Goal: Task Accomplishment & Management: Manage account settings

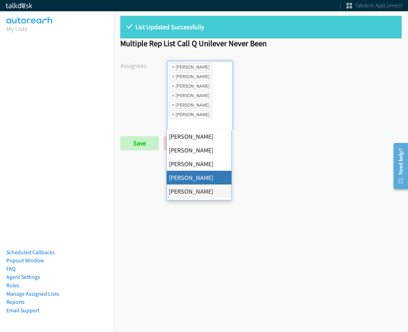
click at [173, 68] on span "×" at bounding box center [173, 66] width 2 height 7
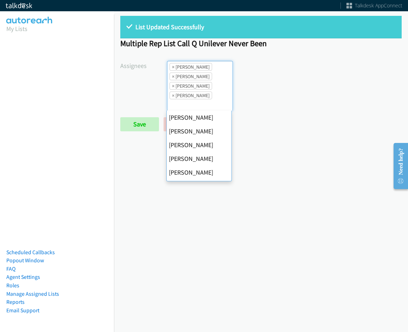
click at [173, 68] on span "×" at bounding box center [173, 66] width 2 height 7
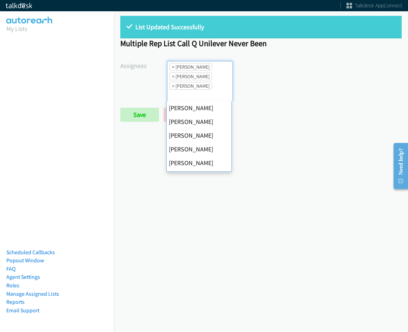
click at [173, 68] on span "×" at bounding box center [173, 66] width 2 height 7
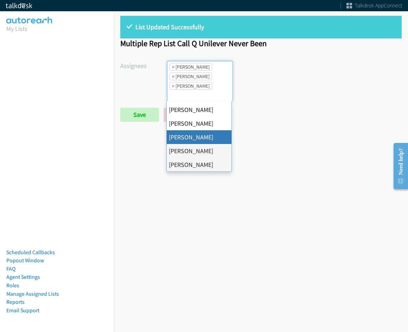
select select "fd8c5d46-30db-44cb-8f0d-00da318b790a"
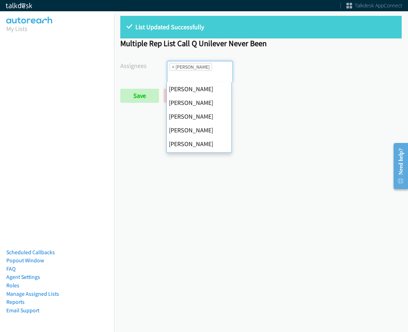
click at [173, 68] on span "×" at bounding box center [173, 66] width 2 height 7
select select
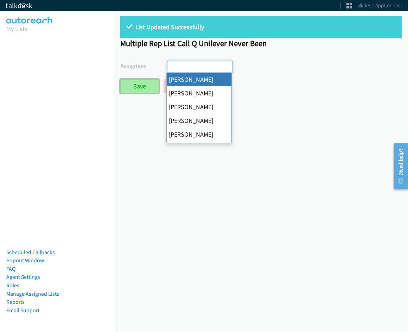
click at [153, 82] on input "Save" at bounding box center [139, 86] width 39 height 14
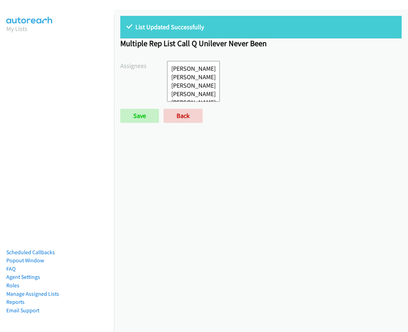
select select
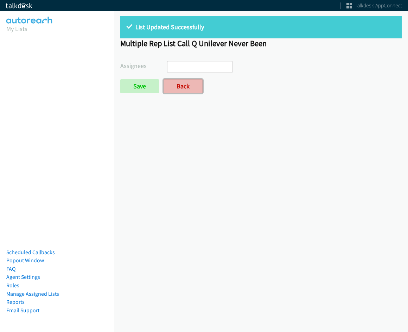
click at [179, 88] on link "Back" at bounding box center [183, 86] width 39 height 14
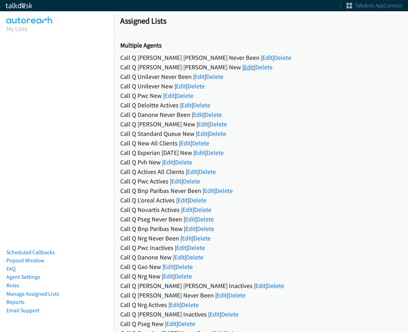
click at [244, 63] on link "Edit" at bounding box center [249, 67] width 10 height 8
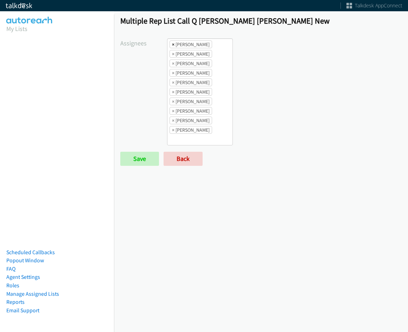
click at [173, 44] on span "×" at bounding box center [173, 44] width 2 height 7
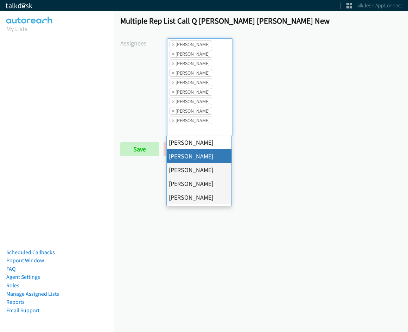
click at [173, 44] on span "×" at bounding box center [173, 44] width 2 height 7
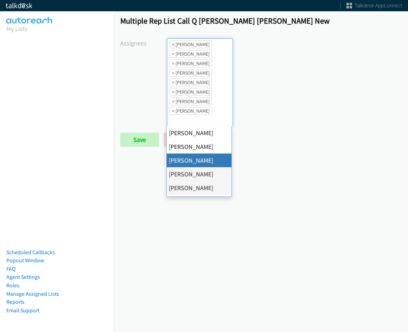
click at [173, 44] on span "×" at bounding box center [173, 44] width 2 height 7
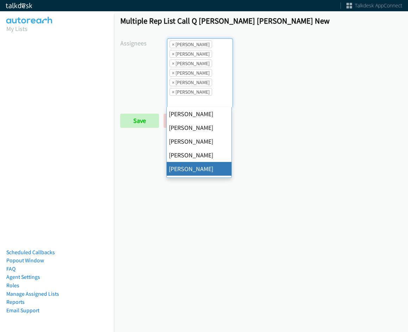
click at [173, 44] on span "×" at bounding box center [173, 44] width 2 height 7
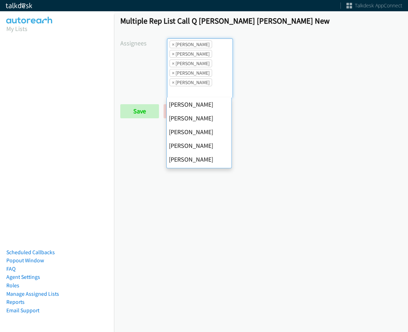
click at [173, 44] on span "×" at bounding box center [173, 44] width 2 height 7
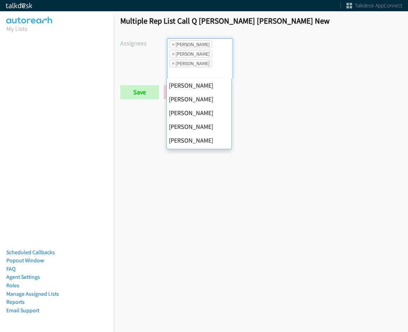
click at [173, 44] on span "×" at bounding box center [173, 44] width 2 height 7
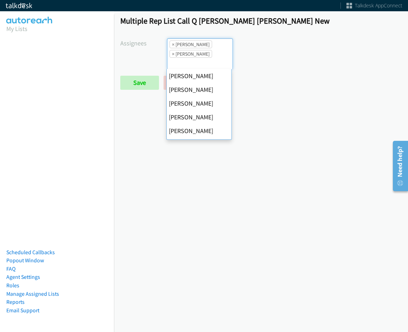
click at [173, 44] on span "×" at bounding box center [173, 44] width 2 height 7
select select "fd8c5d46-30db-44cb-8f0d-00da318b790a"
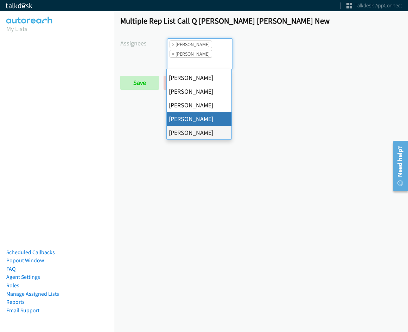
select select
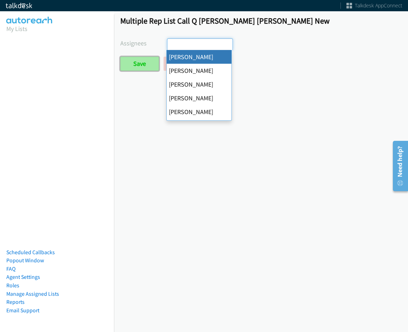
click at [135, 67] on input "Save" at bounding box center [139, 64] width 39 height 14
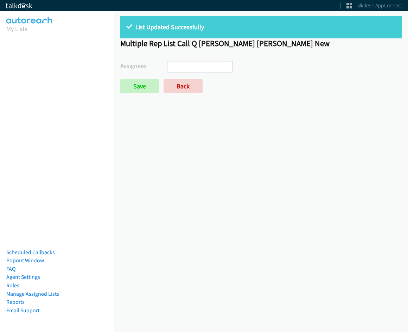
select select
click at [186, 88] on link "Back" at bounding box center [183, 86] width 39 height 14
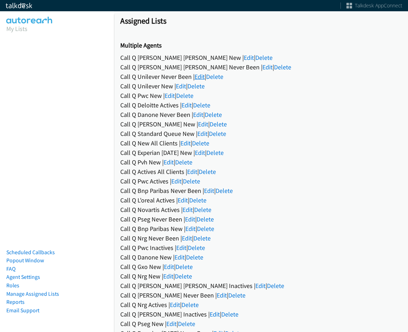
click at [201, 73] on link "Edit" at bounding box center [200, 76] width 10 height 8
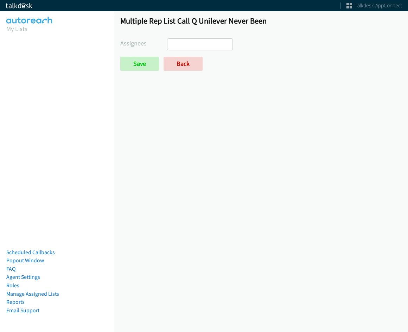
select select
click at [179, 62] on link "Back" at bounding box center [183, 64] width 39 height 14
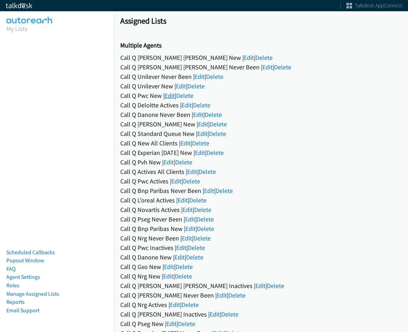
click at [171, 96] on link "Edit" at bounding box center [170, 95] width 10 height 8
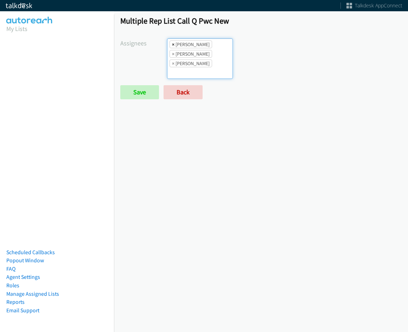
click at [173, 43] on span "×" at bounding box center [173, 44] width 2 height 7
select select "be9ce6ff-d490-4a7d-808b-73677b0698bf"
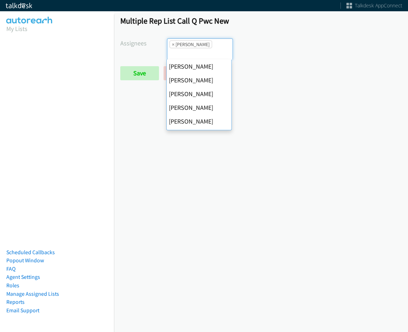
click at [173, 43] on span "×" at bounding box center [173, 44] width 2 height 7
select select
click at [172, 48] on input "search" at bounding box center [179, 53] width 25 height 11
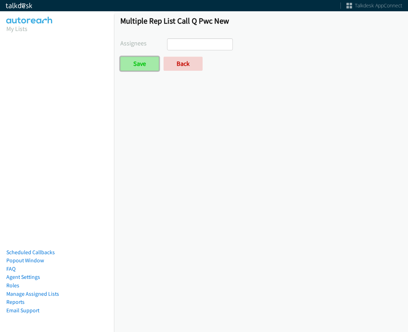
click at [149, 58] on input "Save" at bounding box center [139, 64] width 39 height 14
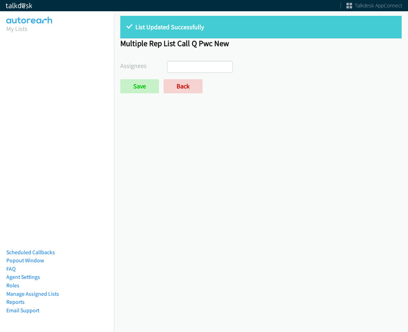
select select
click at [174, 90] on link "Back" at bounding box center [183, 86] width 39 height 14
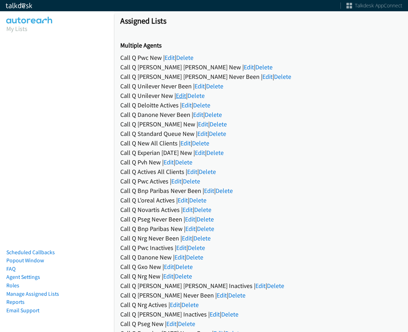
click at [183, 97] on link "Edit" at bounding box center [181, 95] width 10 height 8
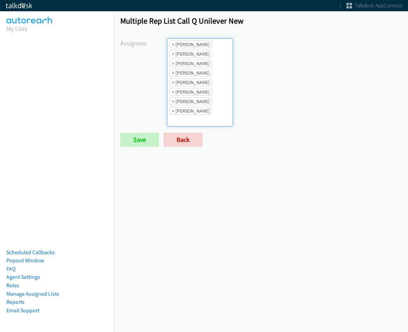
click at [174, 42] on li "× Abigail Odhiambo" at bounding box center [191, 44] width 43 height 8
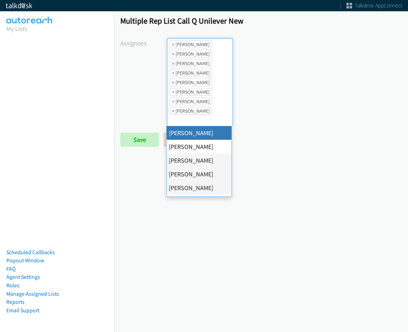
click at [174, 42] on li "× Abigail Odhiambo" at bounding box center [191, 44] width 43 height 8
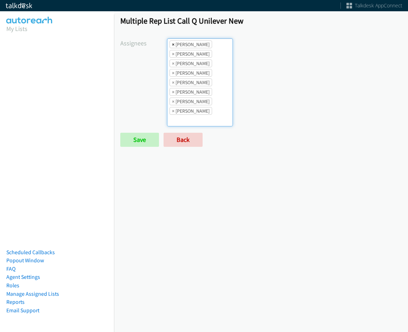
click at [172, 43] on span "×" at bounding box center [173, 44] width 2 height 7
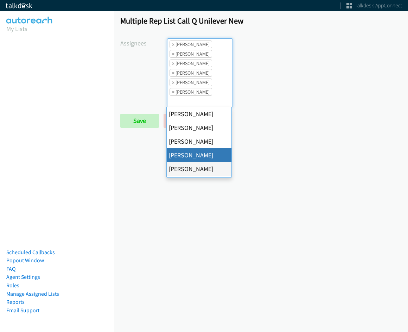
click at [172, 43] on span "×" at bounding box center [173, 44] width 2 height 7
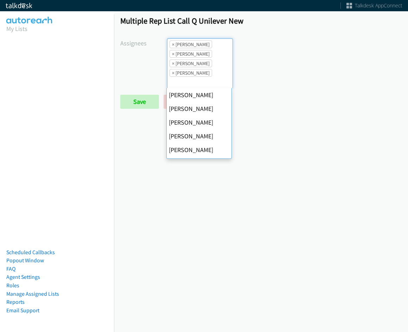
scroll to position [96, 0]
click at [172, 43] on span "×" at bounding box center [173, 44] width 2 height 7
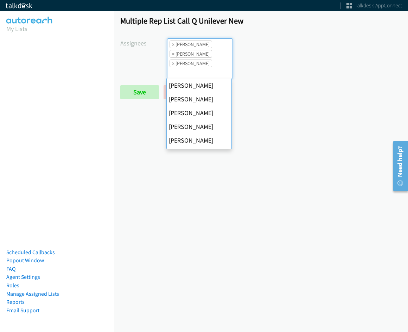
click at [172, 43] on span "×" at bounding box center [173, 44] width 2 height 7
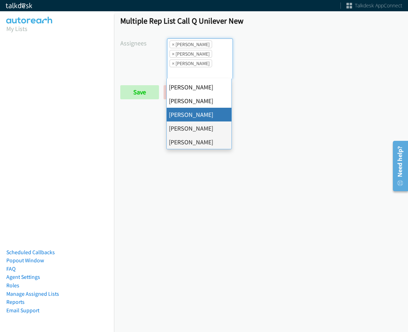
select select "fd8c5d46-30db-44cb-8f0d-00da318b790a"
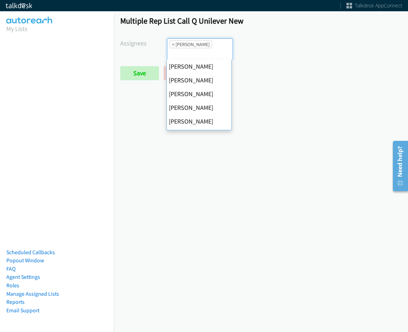
scroll to position [0, 0]
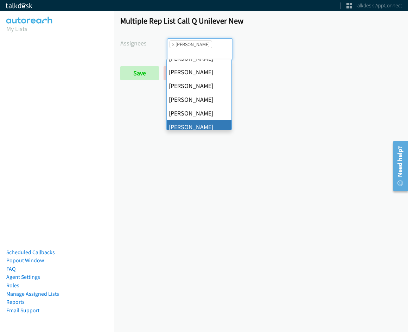
click at [172, 43] on span "×" at bounding box center [173, 44] width 2 height 7
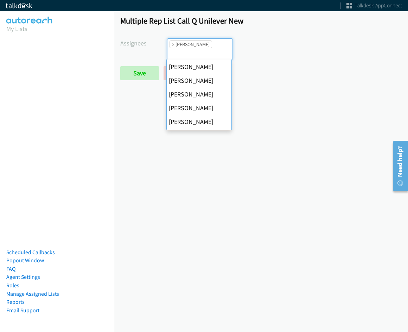
select select
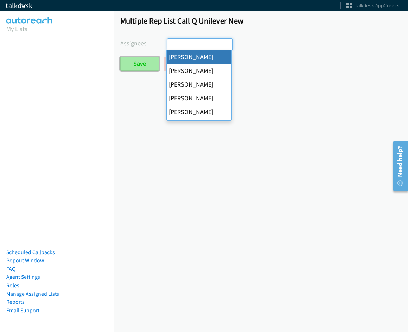
click at [144, 64] on input "Save" at bounding box center [139, 64] width 39 height 14
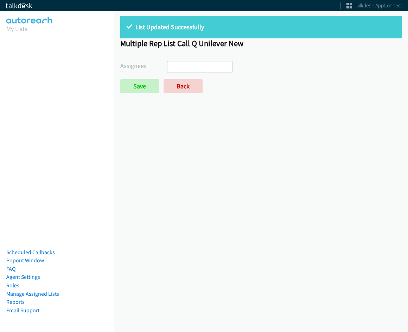
select select
click at [171, 86] on link "Back" at bounding box center [183, 86] width 39 height 14
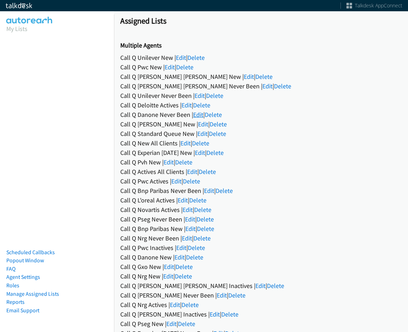
click at [198, 114] on link "Edit" at bounding box center [198, 114] width 10 height 8
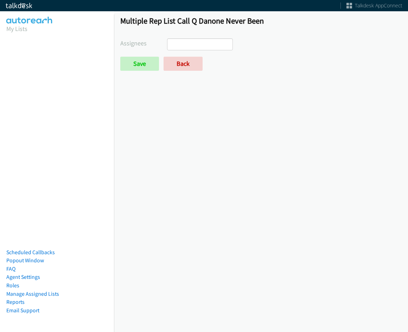
select select
click at [181, 63] on link "Back" at bounding box center [183, 64] width 39 height 14
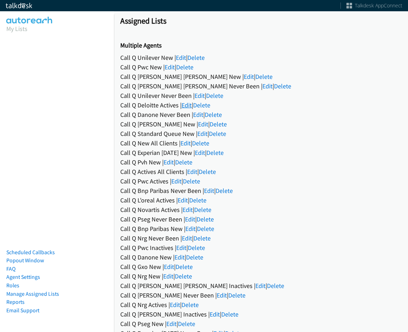
click at [182, 107] on link "Edit" at bounding box center [187, 105] width 10 height 8
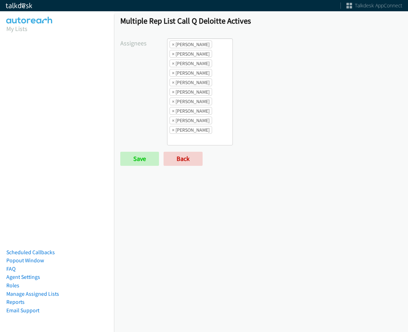
click at [178, 46] on li "× Abigail Odhiambo" at bounding box center [191, 44] width 43 height 8
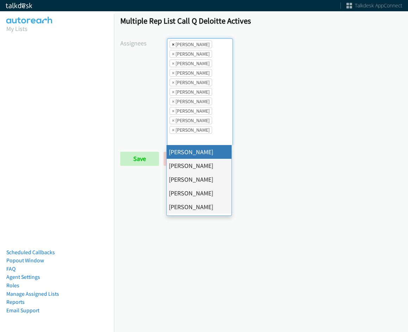
click at [172, 46] on span "×" at bounding box center [173, 44] width 2 height 7
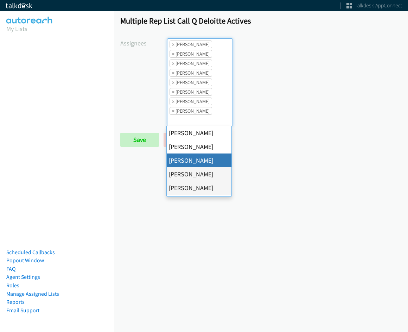
click at [172, 46] on span "×" at bounding box center [173, 44] width 2 height 7
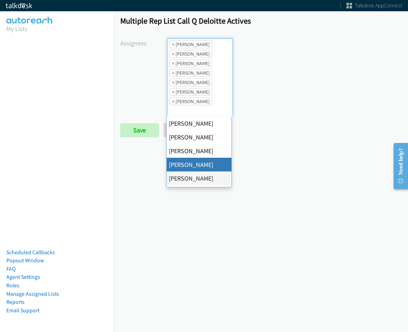
click at [172, 46] on span "×" at bounding box center [173, 44] width 2 height 7
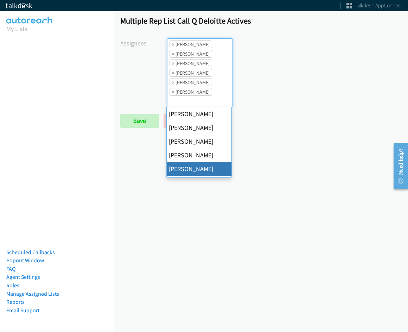
click at [172, 46] on span "×" at bounding box center [173, 44] width 2 height 7
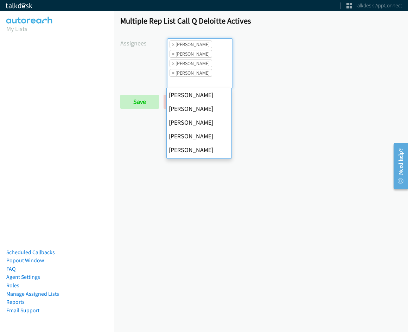
click at [172, 46] on span "×" at bounding box center [173, 44] width 2 height 7
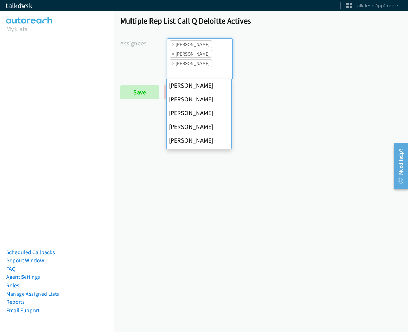
click at [172, 46] on span "×" at bounding box center [173, 44] width 2 height 7
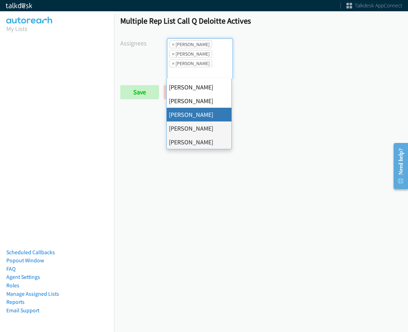
select select "fd8c5d46-30db-44cb-8f0d-00da318b790a"
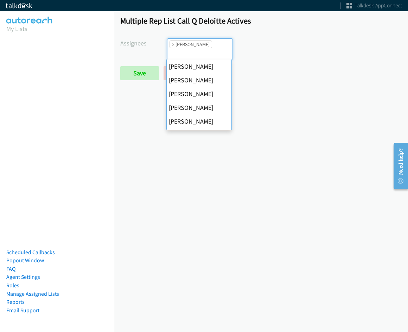
scroll to position [0, 0]
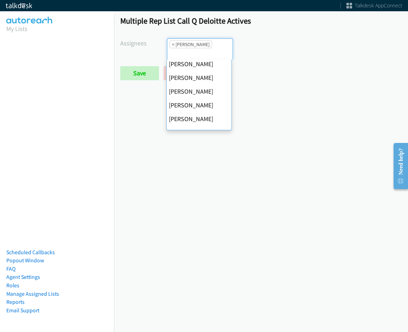
click at [172, 46] on span "×" at bounding box center [173, 44] width 2 height 7
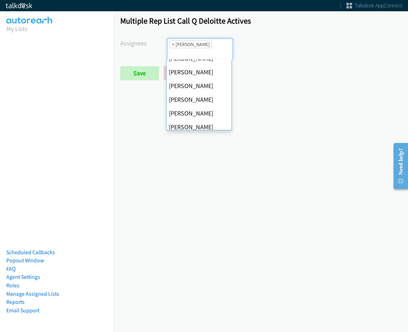
select select
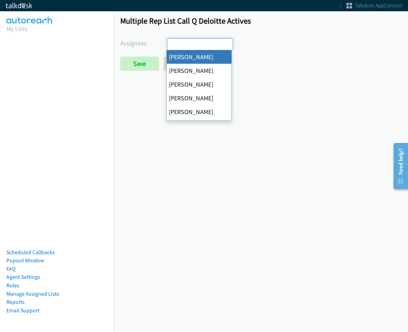
click at [172, 46] on input "search" at bounding box center [179, 44] width 25 height 11
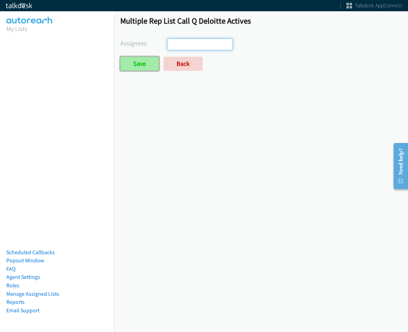
click at [149, 63] on input "Save" at bounding box center [139, 64] width 39 height 14
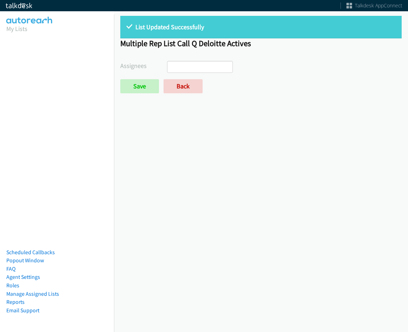
select select
click at [175, 89] on link "Back" at bounding box center [183, 86] width 39 height 14
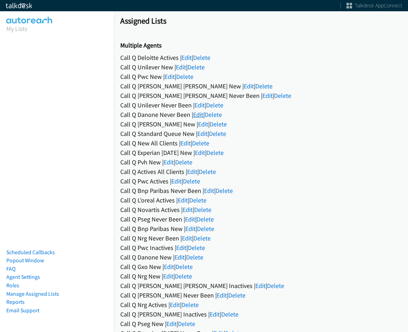
click at [196, 115] on link "Edit" at bounding box center [198, 114] width 10 height 8
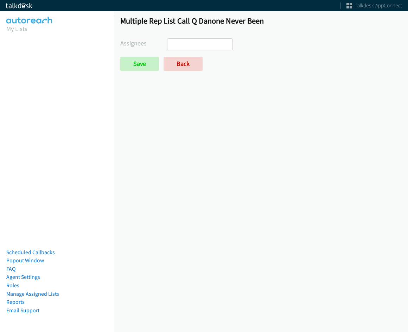
select select
click at [168, 61] on link "Back" at bounding box center [183, 64] width 39 height 14
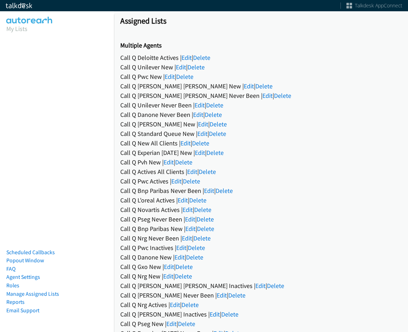
click at [179, 129] on div "Call Q Standard Queue New | Edit | Delete" at bounding box center [260, 134] width 281 height 10
click at [198, 127] on link "Edit" at bounding box center [203, 124] width 10 height 8
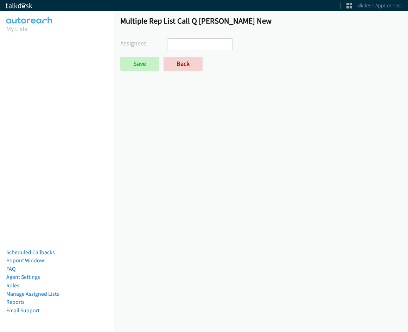
select select
click at [176, 61] on link "Back" at bounding box center [183, 64] width 39 height 14
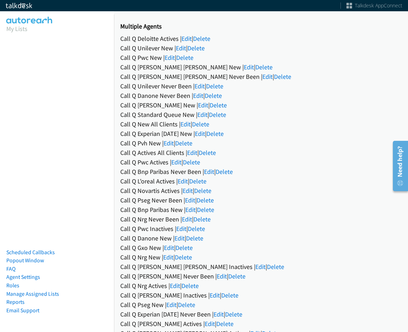
scroll to position [35, 0]
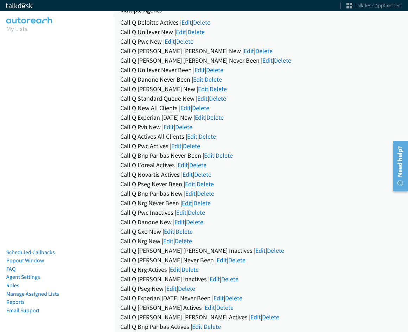
click at [188, 201] on link "Edit" at bounding box center [187, 203] width 10 height 8
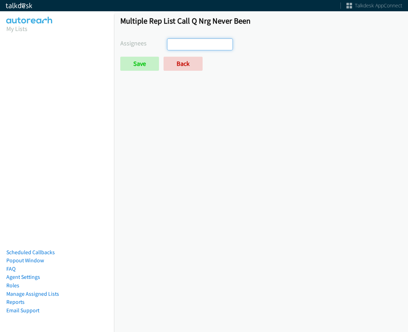
click at [204, 43] on ul at bounding box center [199, 44] width 65 height 11
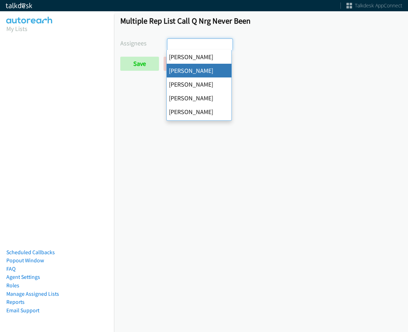
select select "05d74157-9386-4beb-b15d-36aa9c6f71bc"
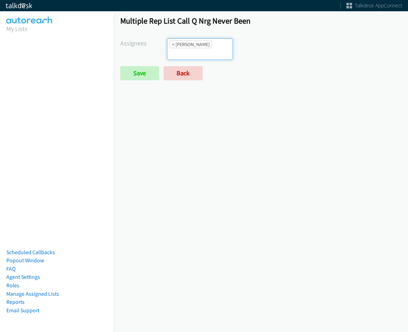
click at [192, 48] on input "search" at bounding box center [179, 53] width 25 height 11
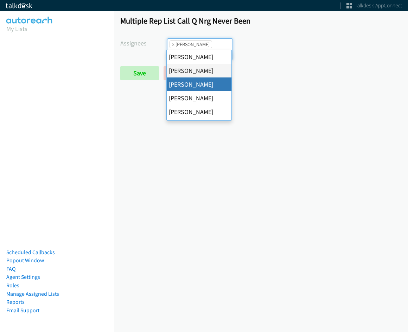
drag, startPoint x: 204, startPoint y: 81, endPoint x: 211, endPoint y: 55, distance: 26.7
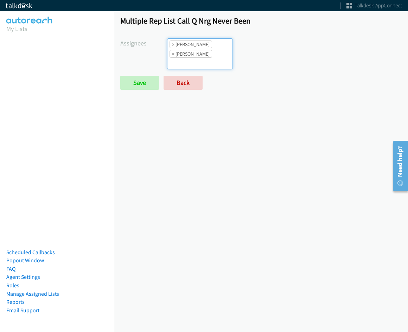
click at [192, 58] on input "search" at bounding box center [179, 63] width 25 height 11
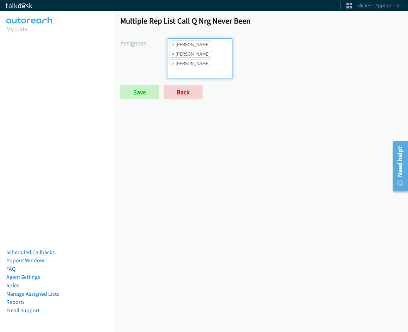
click at [211, 55] on ul "× Alana Ruiz × Cathy Shahan × Charles Ross" at bounding box center [199, 59] width 65 height 40
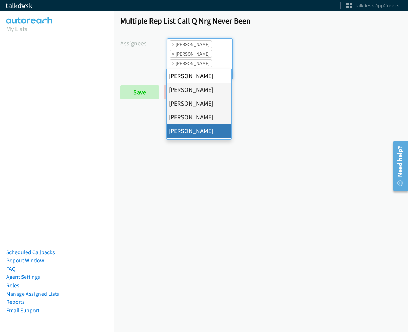
drag, startPoint x: 201, startPoint y: 128, endPoint x: 202, endPoint y: 124, distance: 4.9
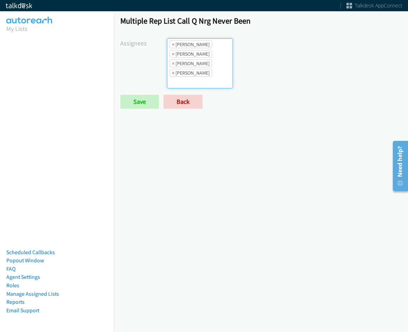
click at [209, 63] on ul "× Alana Ruiz × Cathy Shahan × Charles Ross × Daquaya Johnson" at bounding box center [199, 63] width 65 height 49
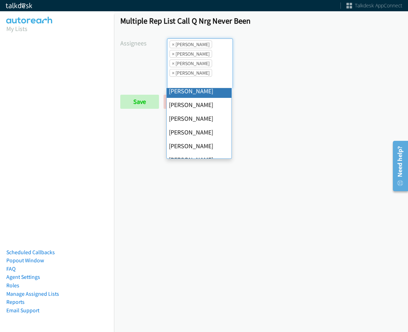
scroll to position [70, 0]
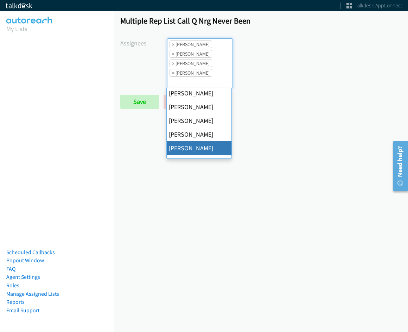
drag, startPoint x: 204, startPoint y: 144, endPoint x: 198, endPoint y: 68, distance: 76.2
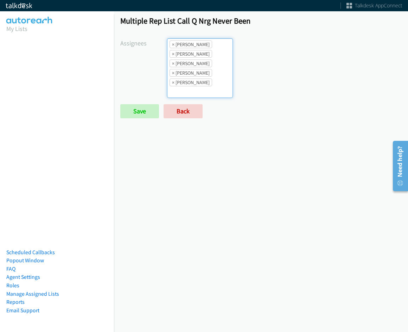
click at [195, 51] on li "× Cathy Shahan" at bounding box center [191, 54] width 43 height 8
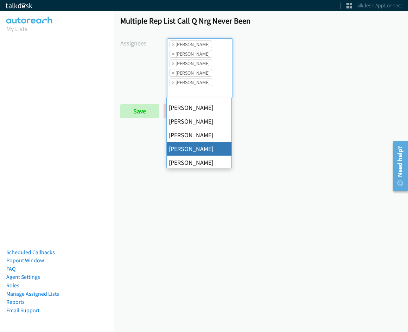
scroll to position [106, 0]
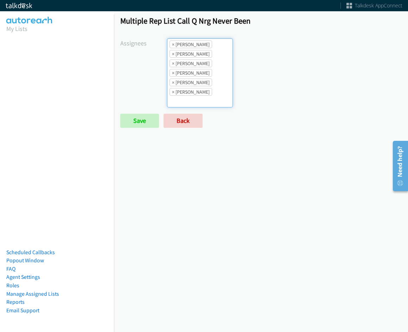
click at [208, 85] on ul "× Alana Ruiz × Cathy Shahan × Charles Ross × Daquaya Johnson × Jordan Stehlik ×…" at bounding box center [199, 73] width 65 height 68
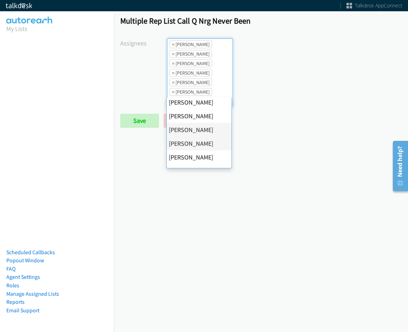
scroll to position [122, 0]
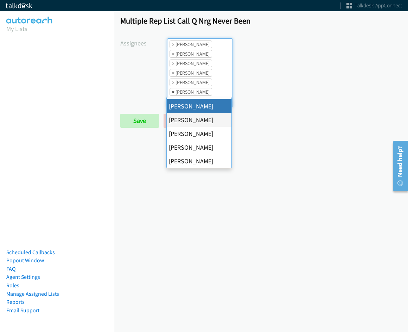
click at [172, 91] on span "×" at bounding box center [173, 91] width 2 height 7
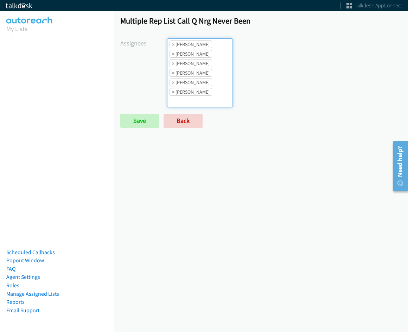
click at [196, 99] on ul "× Alana Ruiz × Cathy Shahan × Charles Ross × Daquaya Johnson × Jordan Stehlik ×…" at bounding box center [199, 73] width 65 height 68
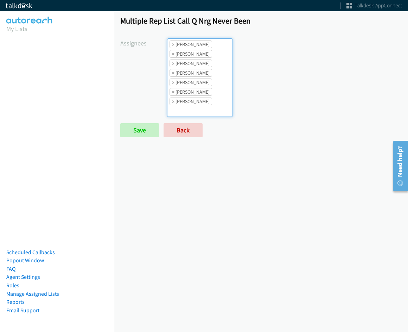
drag, startPoint x: 201, startPoint y: 95, endPoint x: 196, endPoint y: 102, distance: 8.4
click at [201, 95] on li "× Rodnika Murphy" at bounding box center [191, 92] width 43 height 8
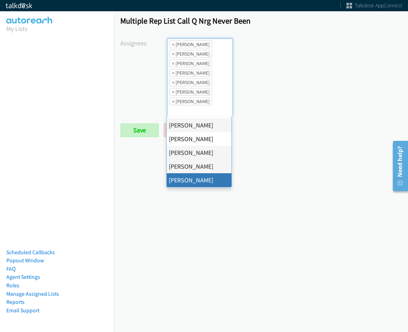
drag, startPoint x: 198, startPoint y: 178, endPoint x: 174, endPoint y: 163, distance: 28.2
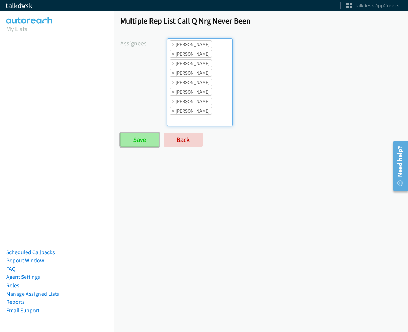
click at [141, 144] on input "Save" at bounding box center [139, 140] width 39 height 14
